Goal: Find specific page/section: Find specific page/section

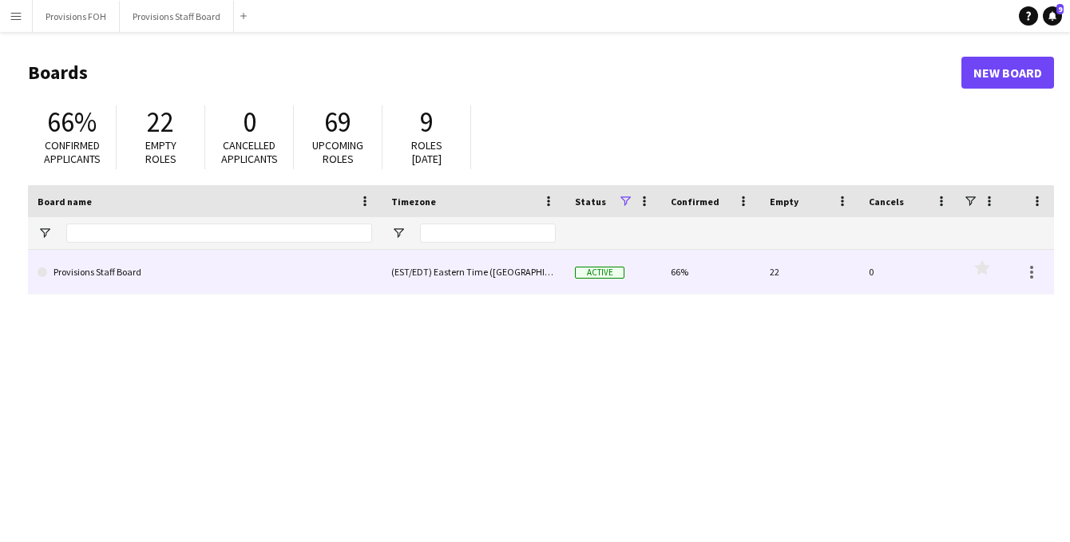
click at [124, 283] on link "Provisions Staff Board" at bounding box center [205, 272] width 335 height 45
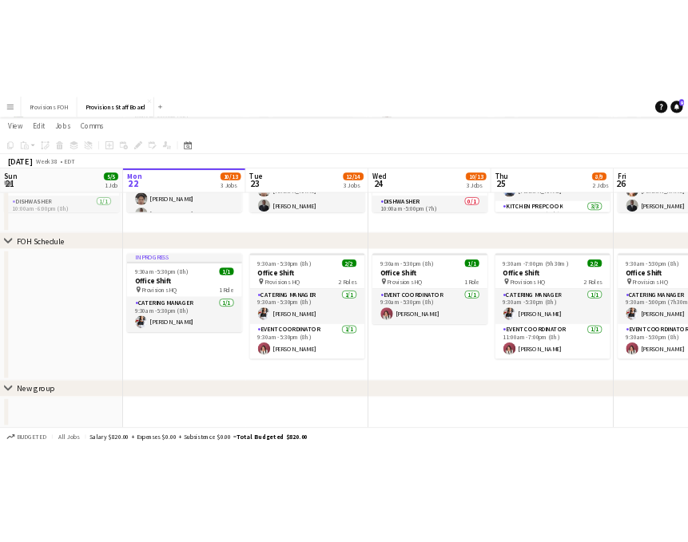
scroll to position [541, 0]
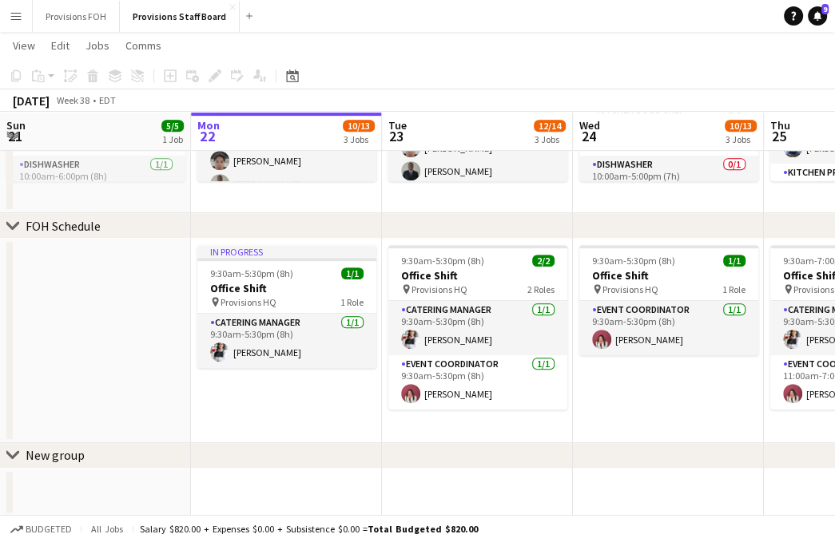
click at [381, 41] on app-page-menu "View Day view expanded Day view collapsed Month view Date picker Jump to [DATE]…" at bounding box center [417, 47] width 835 height 30
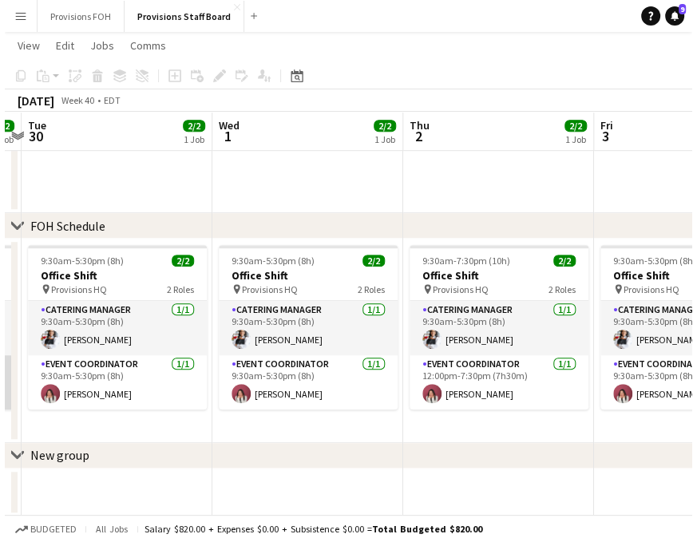
scroll to position [0, 554]
